Goal: Contribute content: Add original content to the website for others to see

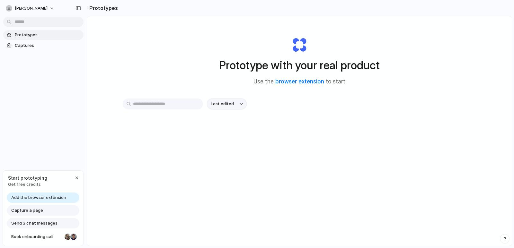
click at [231, 102] on span "Last edited" at bounding box center [222, 104] width 23 height 6
click at [144, 74] on div "Last edited Last created Alphabetical" at bounding box center [257, 124] width 514 height 248
click at [77, 11] on button "button" at bounding box center [78, 8] width 10 height 10
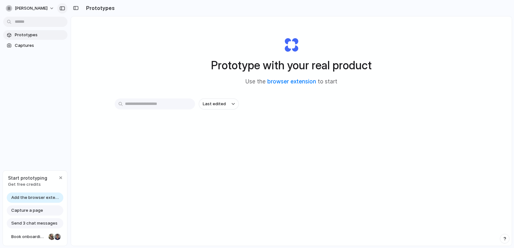
click at [62, 8] on div "button" at bounding box center [62, 8] width 6 height 4
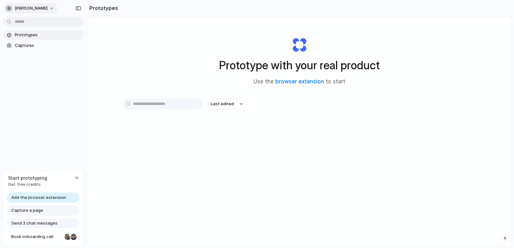
click at [38, 6] on button "[PERSON_NAME]" at bounding box center [30, 8] width 54 height 10
click at [35, 212] on div "Settings Invite members Change theme Sign out" at bounding box center [257, 124] width 514 height 248
click at [36, 211] on span "Capture a page" at bounding box center [27, 210] width 32 height 6
click at [76, 179] on div "button" at bounding box center [76, 177] width 5 height 5
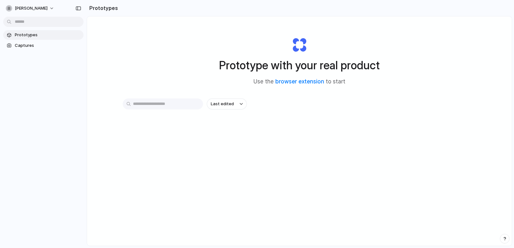
click at [76, 179] on div "[PERSON_NAME] Prototypes Captures" at bounding box center [43, 124] width 87 height 248
click at [233, 105] on button "Last edited" at bounding box center [227, 104] width 40 height 11
click at [226, 107] on span "Last edited" at bounding box center [222, 104] width 23 height 6
drag, startPoint x: 176, startPoint y: 102, endPoint x: 181, endPoint y: 102, distance: 4.9
click at [178, 102] on div "Last edited Last created Alphabetical" at bounding box center [257, 124] width 514 height 248
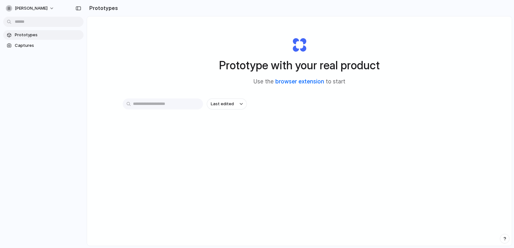
click at [313, 83] on link "browser extension" at bounding box center [299, 81] width 49 height 6
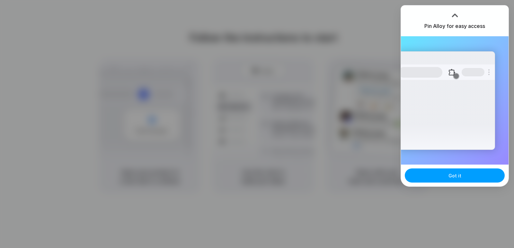
click at [456, 172] on button "Got it" at bounding box center [455, 176] width 100 height 14
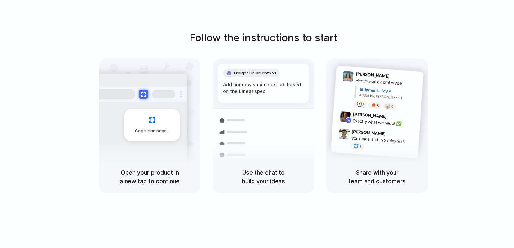
click at [498, 48] on div "Follow the instructions to start Capturing page Open your product in a new tab …" at bounding box center [263, 111] width 514 height 163
click at [287, 41] on h1 "Follow the instructions to start" at bounding box center [263, 37] width 148 height 15
click at [251, 110] on div "Shipments" at bounding box center [229, 155] width 47 height 90
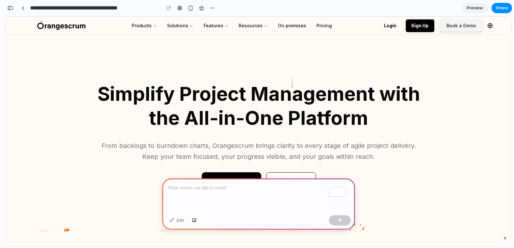
click at [182, 187] on p "To enrich screen reader interactions, please activate Accessibility in Grammarl…" at bounding box center [258, 188] width 181 height 8
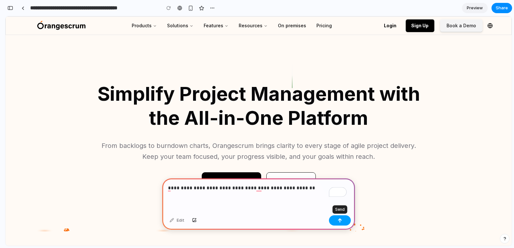
click at [343, 219] on button "button" at bounding box center [340, 221] width 22 height 10
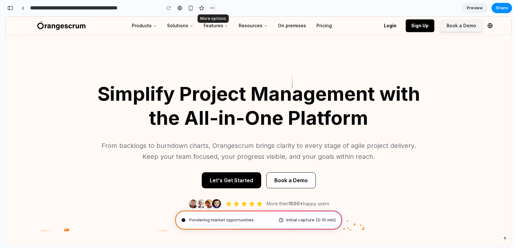
click at [211, 7] on div "button" at bounding box center [212, 7] width 5 height 5
type input "**********"
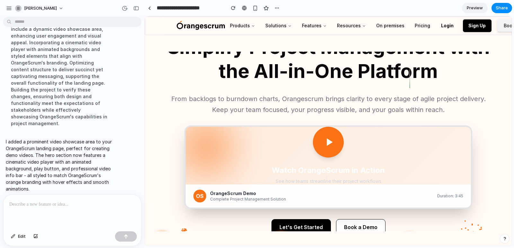
click at [328, 139] on icon at bounding box center [328, 142] width 13 height 13
click at [327, 141] on icon at bounding box center [330, 141] width 6 height 7
click at [475, 12] on link "Preview" at bounding box center [475, 8] width 26 height 10
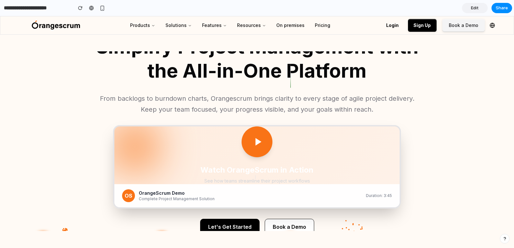
click at [263, 140] on icon at bounding box center [257, 142] width 13 height 13
click at [262, 140] on icon at bounding box center [257, 142] width 13 height 13
click at [256, 141] on icon at bounding box center [258, 141] width 6 height 7
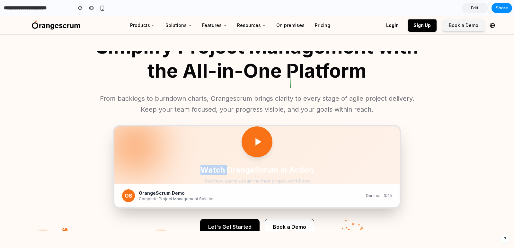
click at [256, 141] on icon at bounding box center [258, 141] width 6 height 7
